Goal: Find specific page/section: Find specific page/section

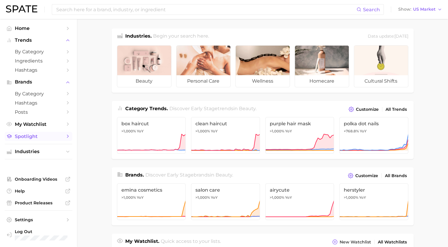
click at [32, 138] on span "Spotlight" at bounding box center [38, 137] width 47 height 6
